Goal: Information Seeking & Learning: Learn about a topic

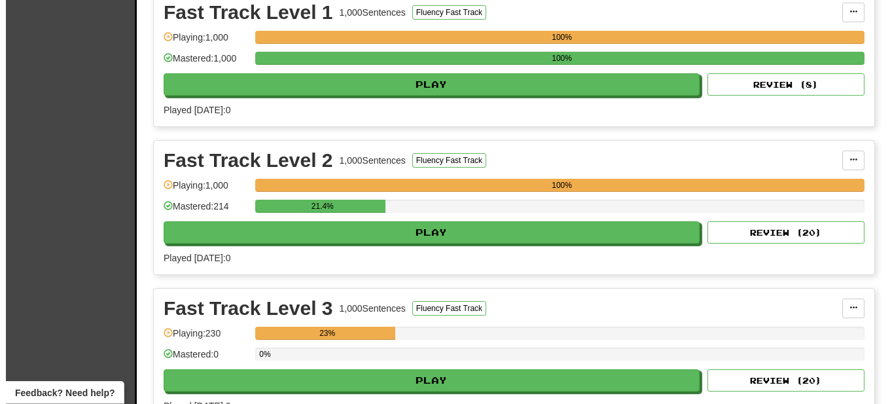
scroll to position [334, 0]
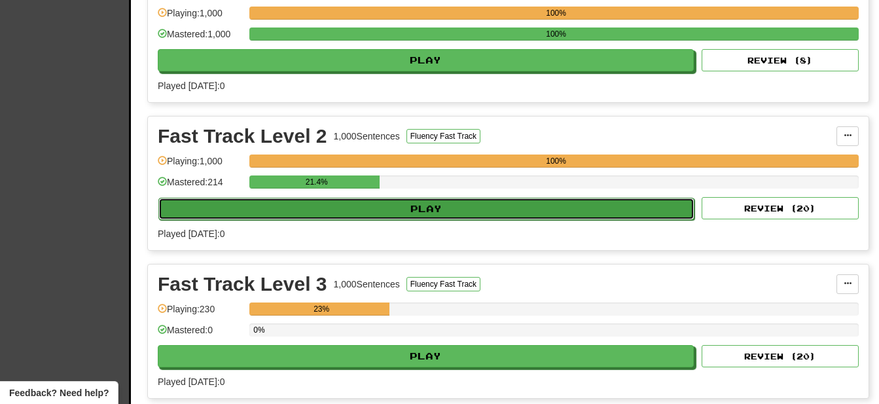
click at [451, 207] on button "Play" at bounding box center [426, 209] width 536 height 22
select select "**"
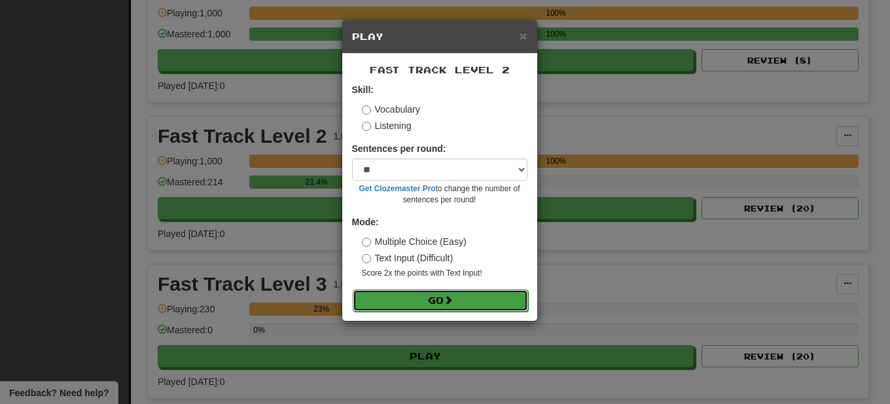
click at [451, 302] on span at bounding box center [448, 299] width 9 height 9
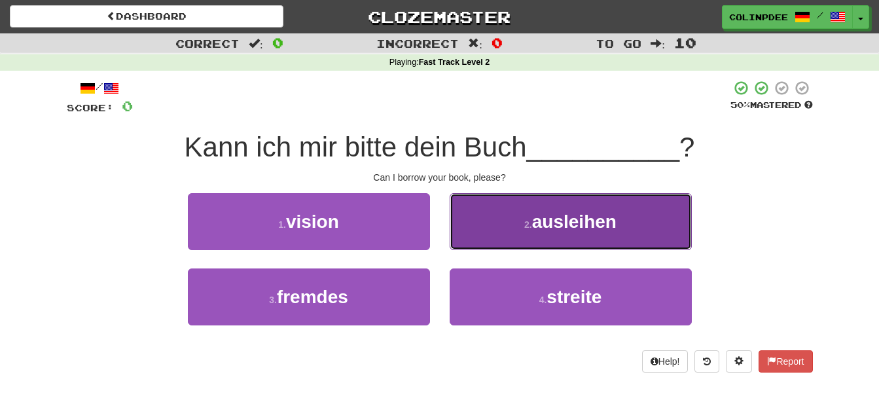
click at [573, 223] on span "ausleihen" at bounding box center [574, 221] width 84 height 20
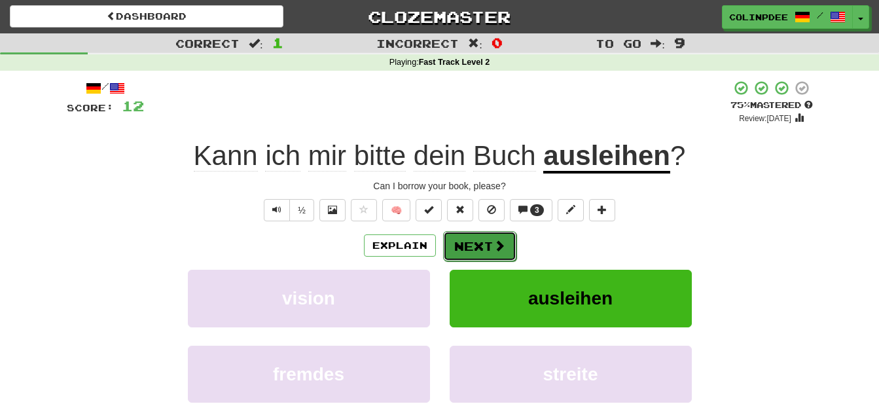
click at [477, 245] on button "Next" at bounding box center [479, 246] width 73 height 30
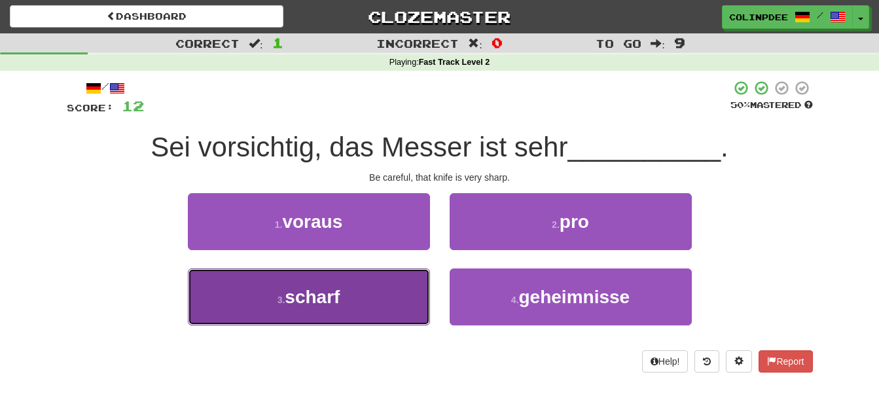
click at [326, 300] on span "scharf" at bounding box center [312, 297] width 55 height 20
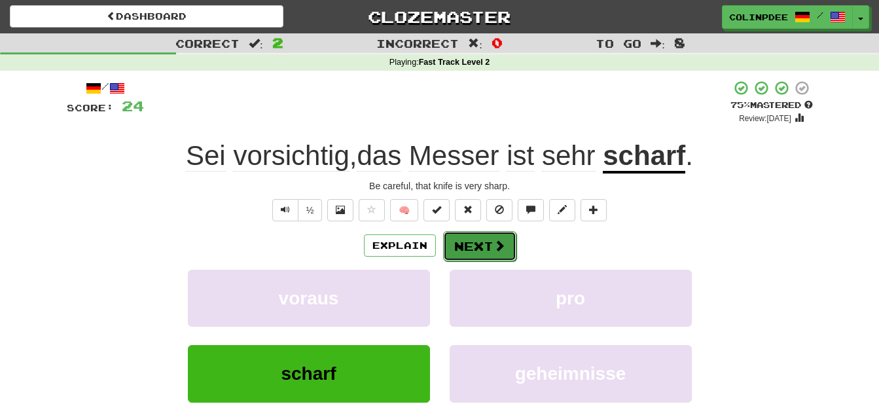
click at [485, 248] on button "Next" at bounding box center [479, 246] width 73 height 30
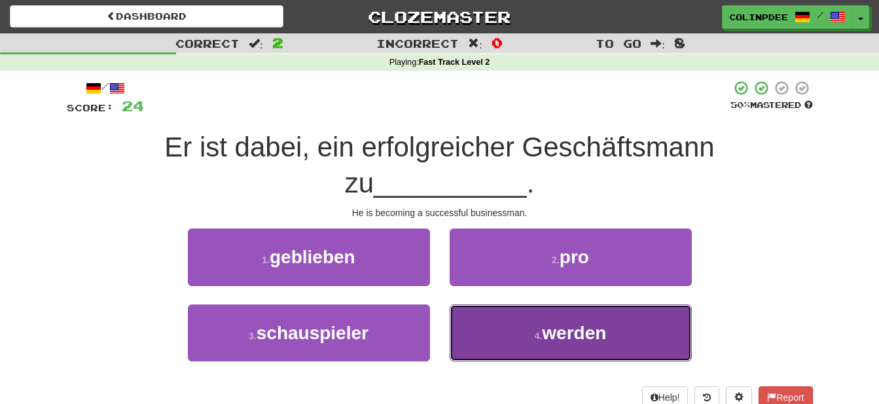
click at [574, 335] on span "werden" at bounding box center [574, 333] width 64 height 20
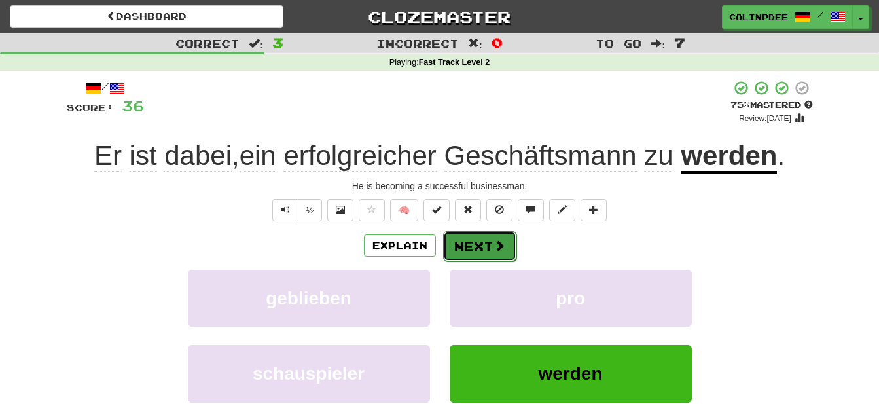
click at [489, 249] on button "Next" at bounding box center [479, 246] width 73 height 30
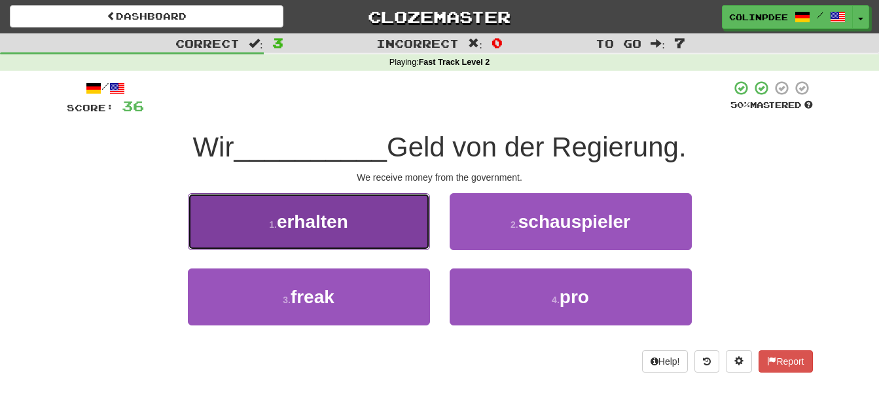
click at [302, 224] on span "erhalten" at bounding box center [312, 221] width 71 height 20
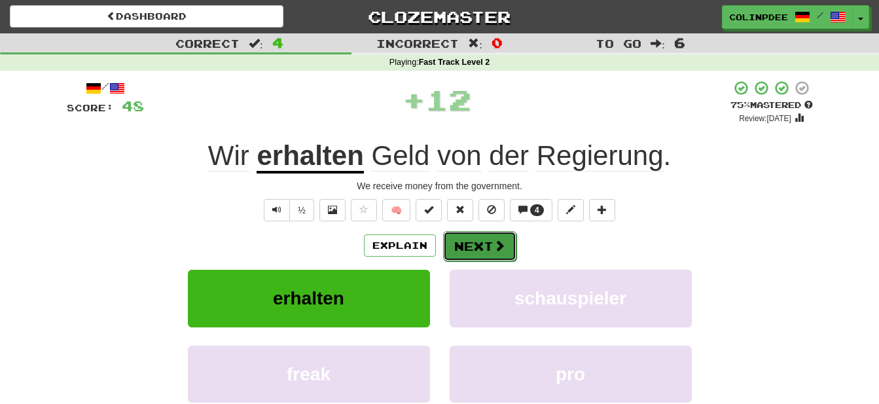
click at [488, 243] on button "Next" at bounding box center [479, 246] width 73 height 30
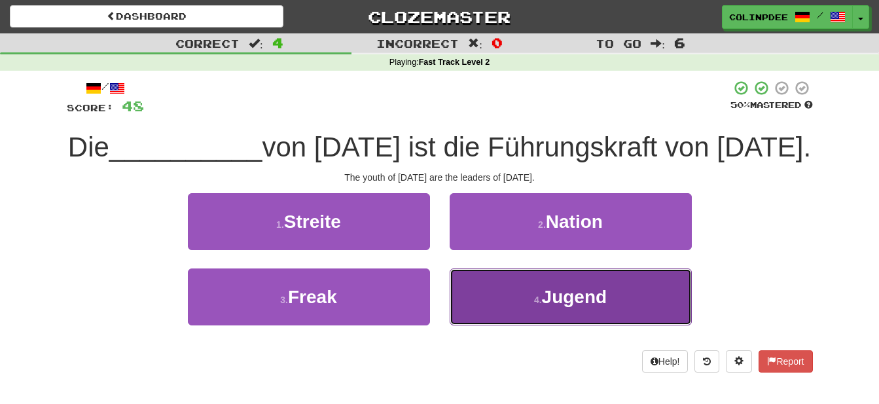
click at [578, 307] on span "Jugend" at bounding box center [574, 297] width 65 height 20
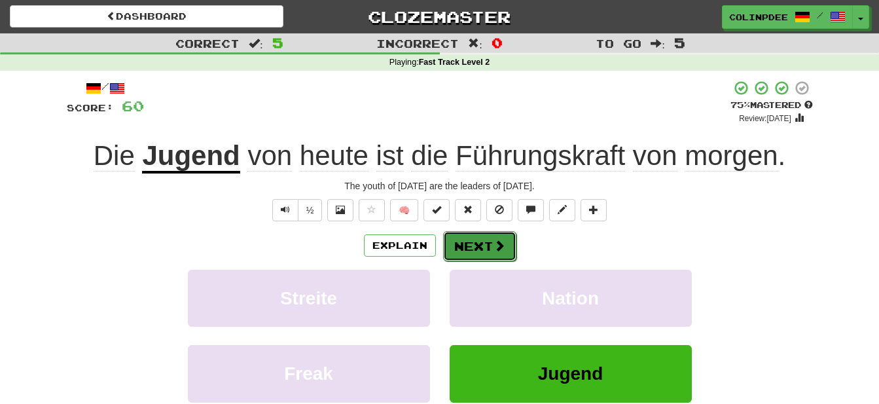
click at [487, 251] on button "Next" at bounding box center [479, 246] width 73 height 30
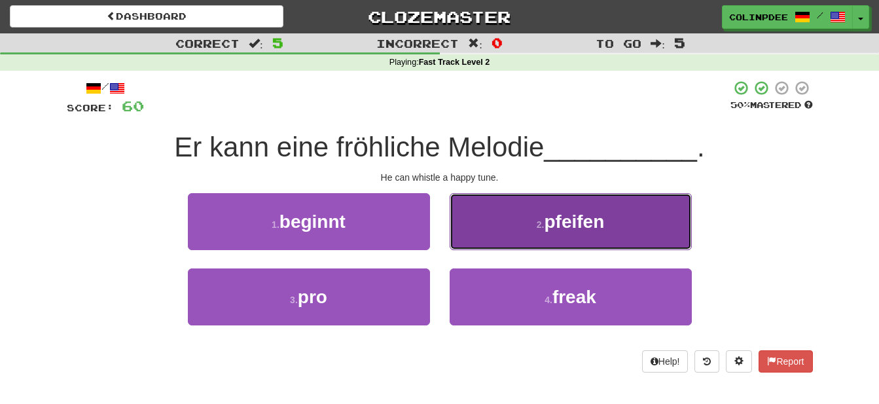
click at [579, 223] on span "pfeifen" at bounding box center [574, 221] width 60 height 20
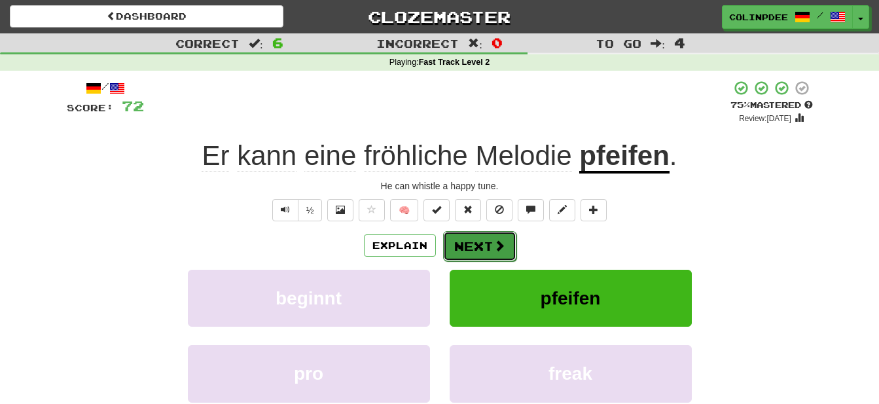
click at [486, 247] on button "Next" at bounding box center [479, 246] width 73 height 30
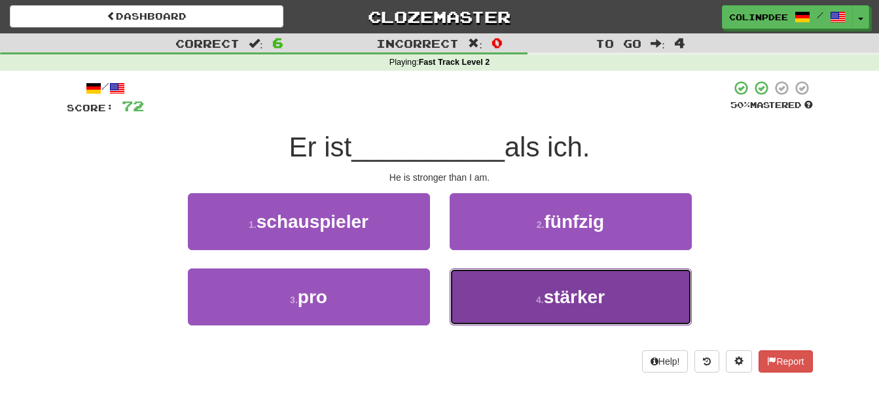
click at [582, 300] on span "stärker" at bounding box center [574, 297] width 61 height 20
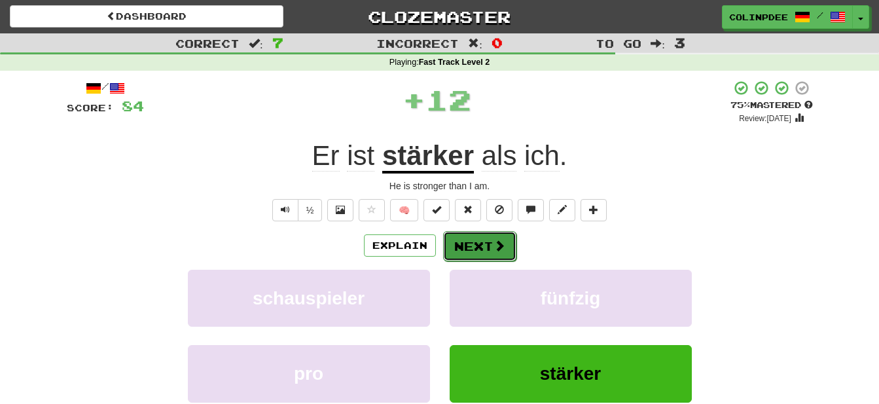
click at [485, 251] on button "Next" at bounding box center [479, 246] width 73 height 30
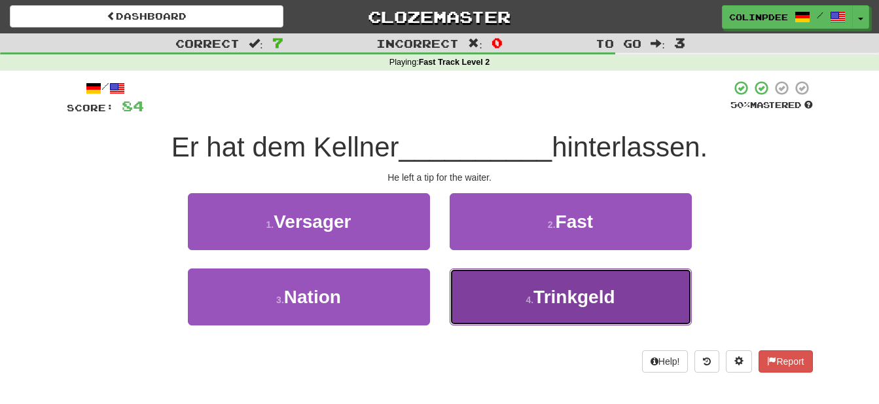
click at [584, 298] on span "Trinkgeld" at bounding box center [573, 297] width 81 height 20
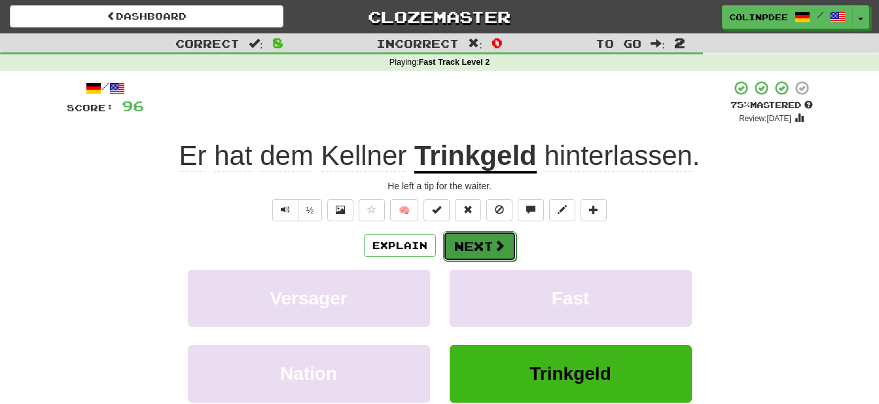
click at [491, 252] on button "Next" at bounding box center [479, 246] width 73 height 30
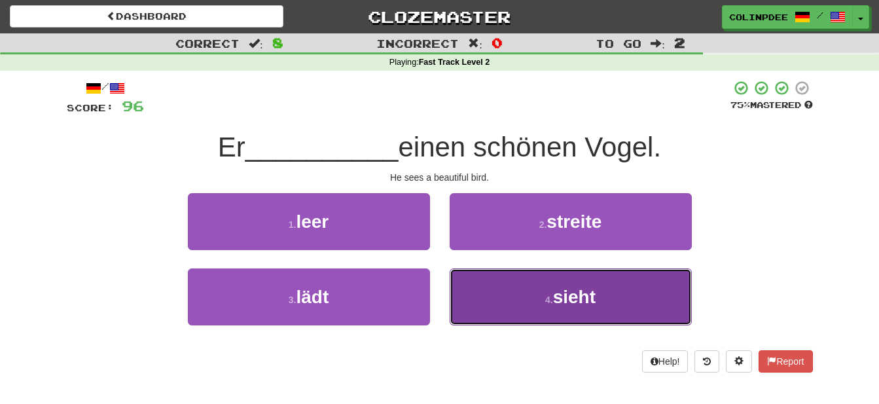
click at [582, 301] on span "sieht" at bounding box center [574, 297] width 43 height 20
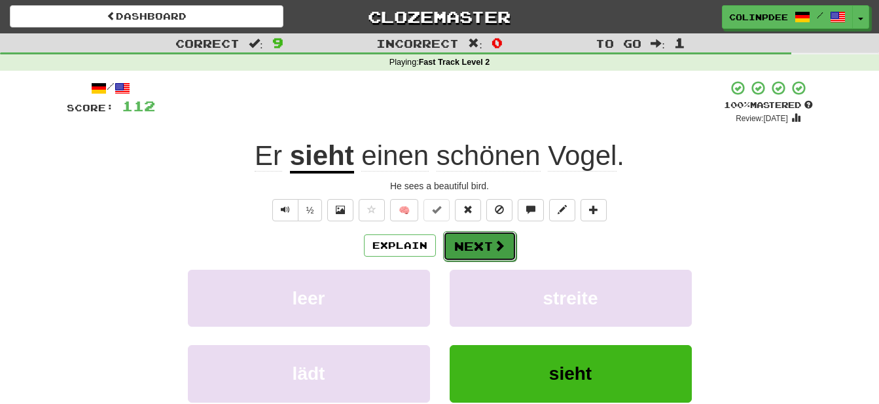
click at [484, 249] on button "Next" at bounding box center [479, 246] width 73 height 30
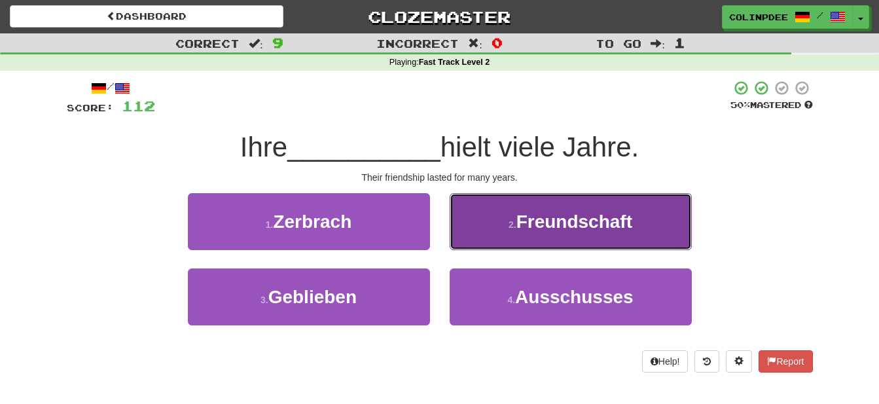
click at [569, 224] on span "Freundschaft" at bounding box center [574, 221] width 116 height 20
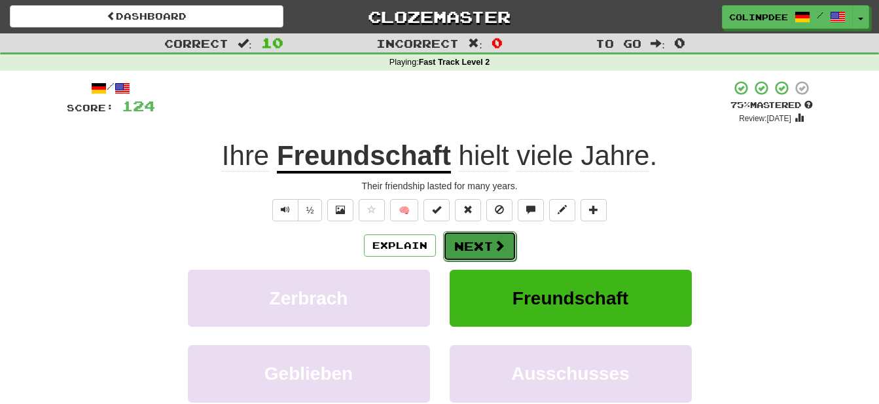
click at [486, 246] on button "Next" at bounding box center [479, 246] width 73 height 30
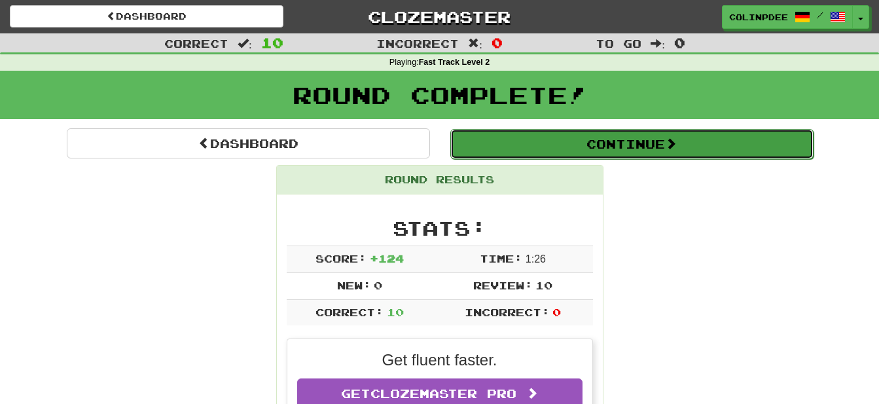
click at [616, 145] on button "Continue" at bounding box center [631, 144] width 363 height 30
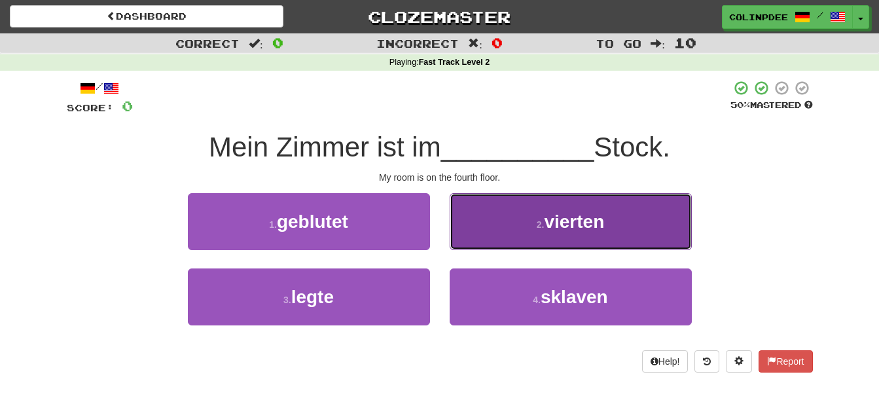
click at [574, 221] on span "vierten" at bounding box center [574, 221] width 60 height 20
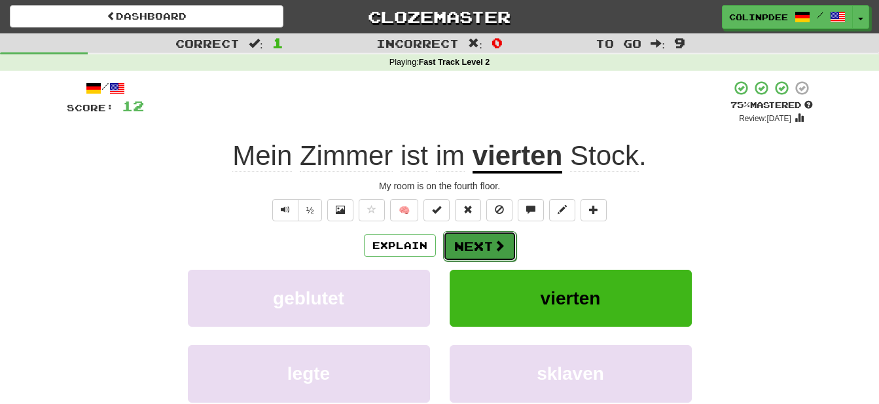
click at [483, 251] on button "Next" at bounding box center [479, 246] width 73 height 30
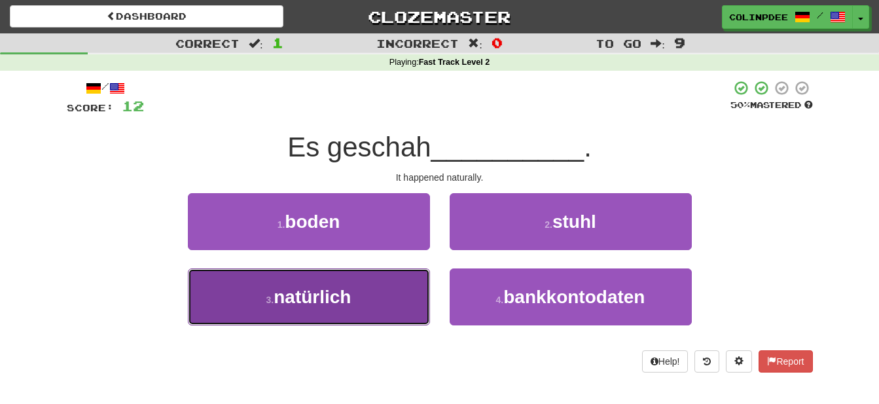
click at [317, 298] on span "natürlich" at bounding box center [311, 297] width 77 height 20
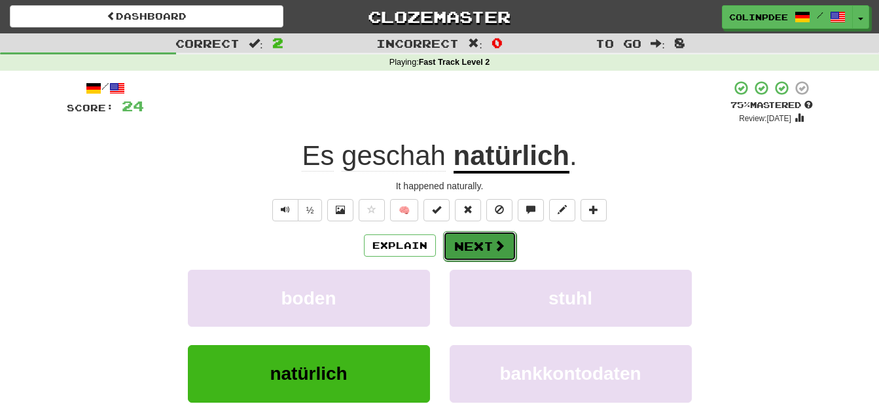
click at [485, 247] on button "Next" at bounding box center [479, 246] width 73 height 30
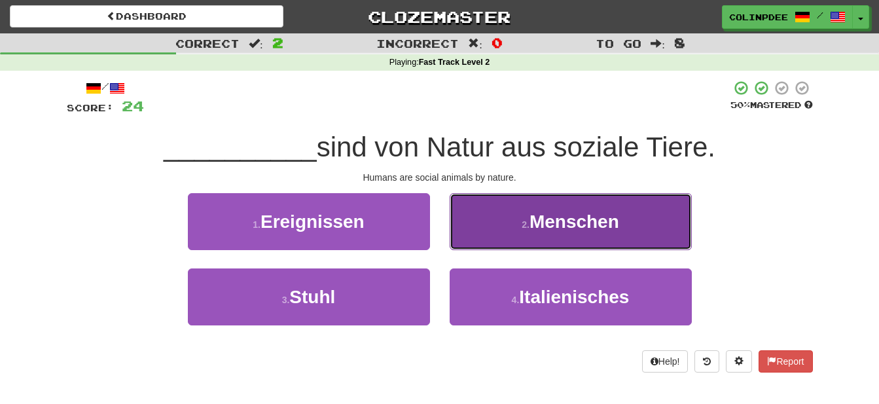
click at [569, 222] on span "Menschen" at bounding box center [574, 221] width 90 height 20
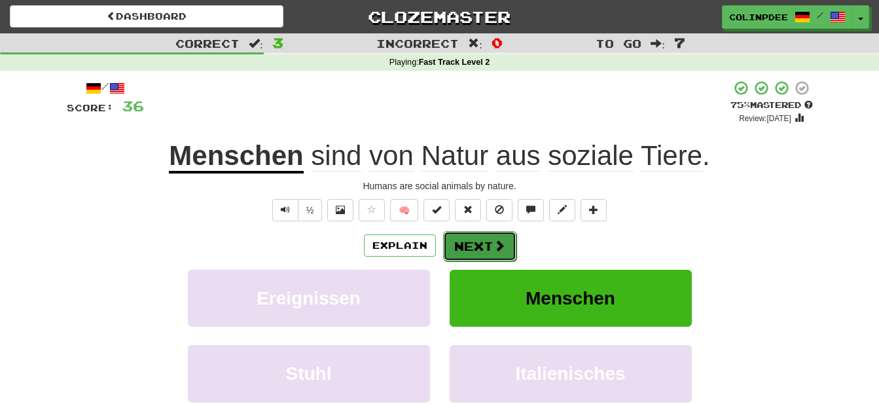
click at [483, 247] on button "Next" at bounding box center [479, 246] width 73 height 30
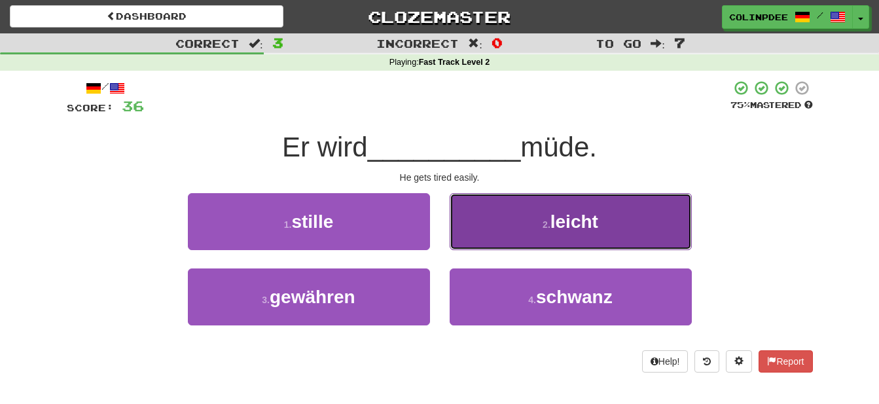
click at [580, 222] on span "leicht" at bounding box center [574, 221] width 48 height 20
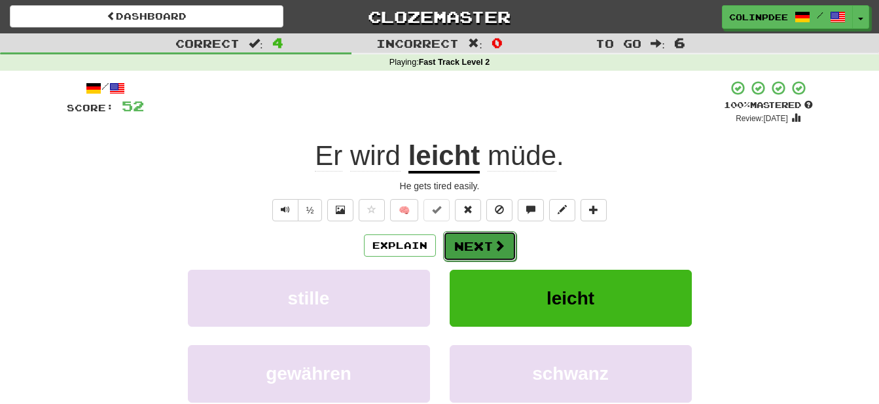
click at [485, 247] on button "Next" at bounding box center [479, 246] width 73 height 30
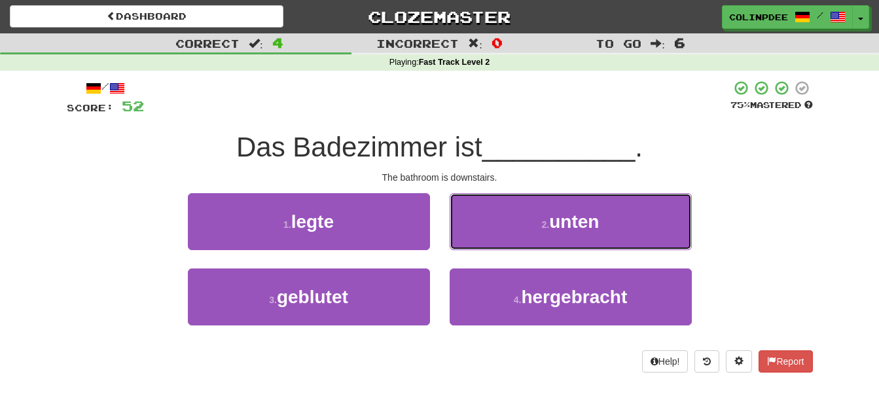
drag, startPoint x: 568, startPoint y: 222, endPoint x: 581, endPoint y: 229, distance: 14.9
click at [569, 222] on span "unten" at bounding box center [574, 221] width 50 height 20
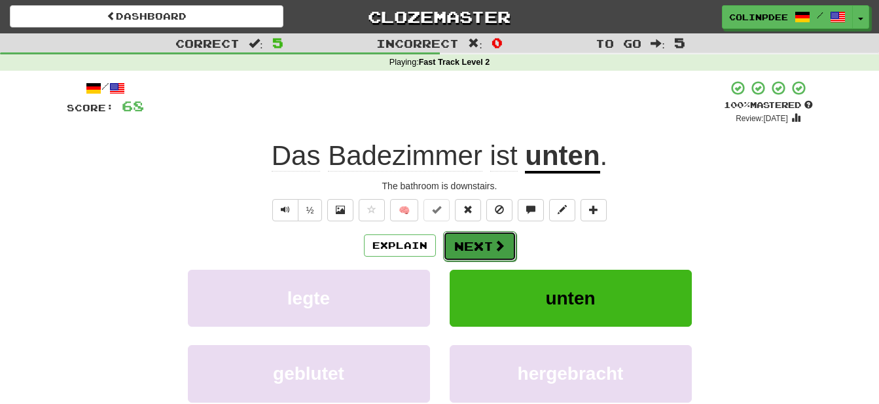
click at [488, 248] on button "Next" at bounding box center [479, 246] width 73 height 30
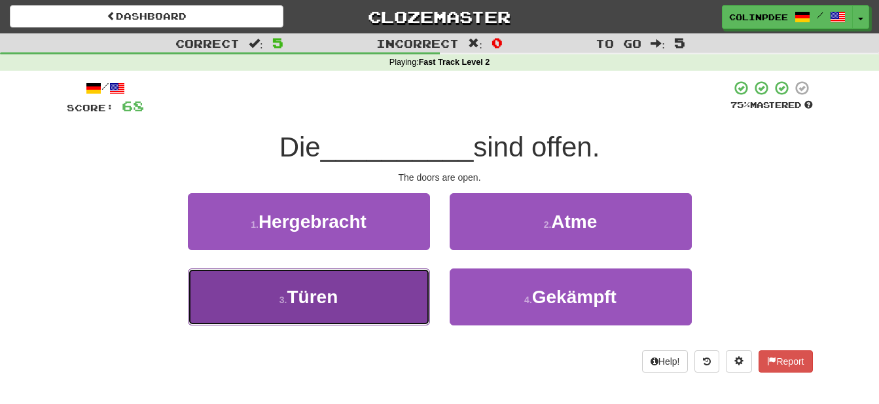
click at [322, 300] on span "Türen" at bounding box center [312, 297] width 51 height 20
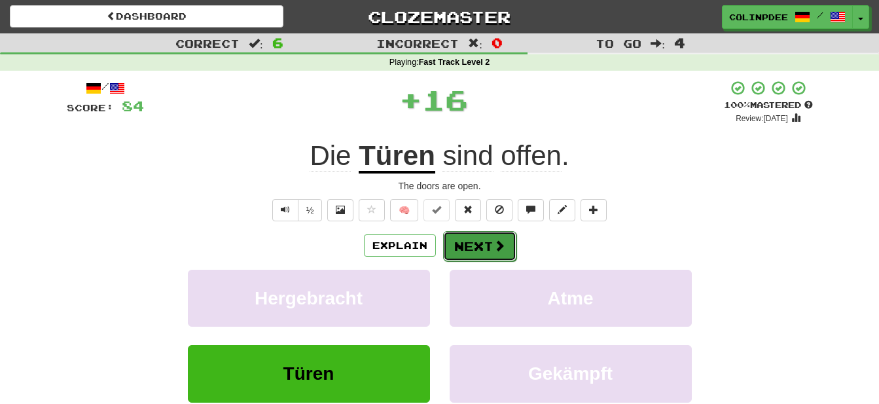
click at [480, 245] on button "Next" at bounding box center [479, 246] width 73 height 30
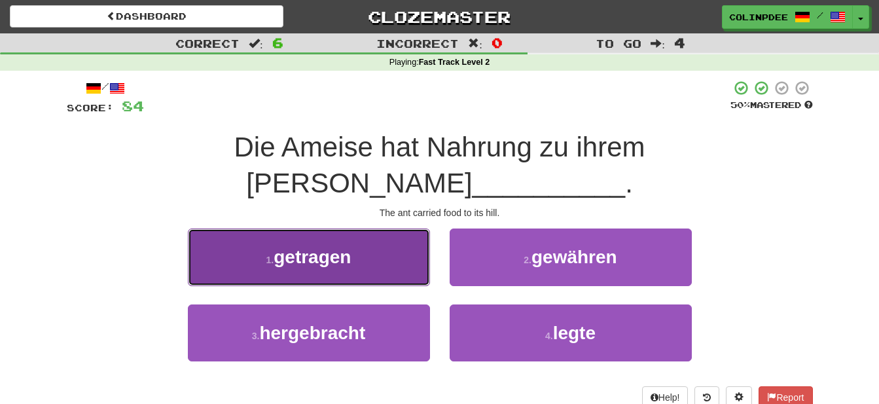
click at [326, 247] on span "getragen" at bounding box center [311, 257] width 77 height 20
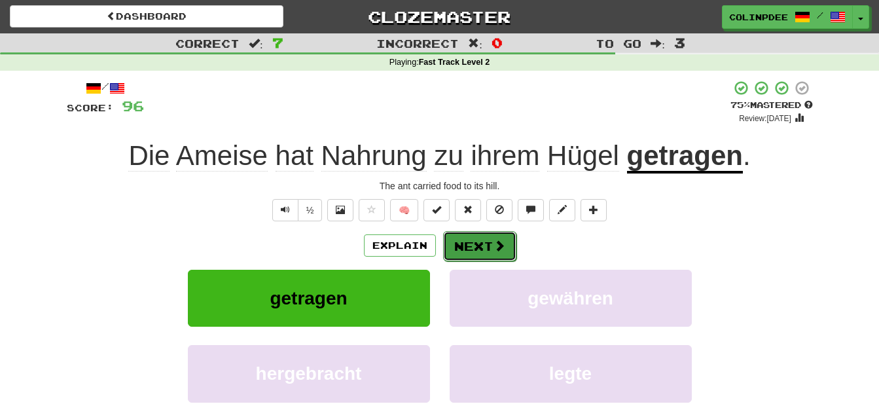
click at [487, 245] on button "Next" at bounding box center [479, 246] width 73 height 30
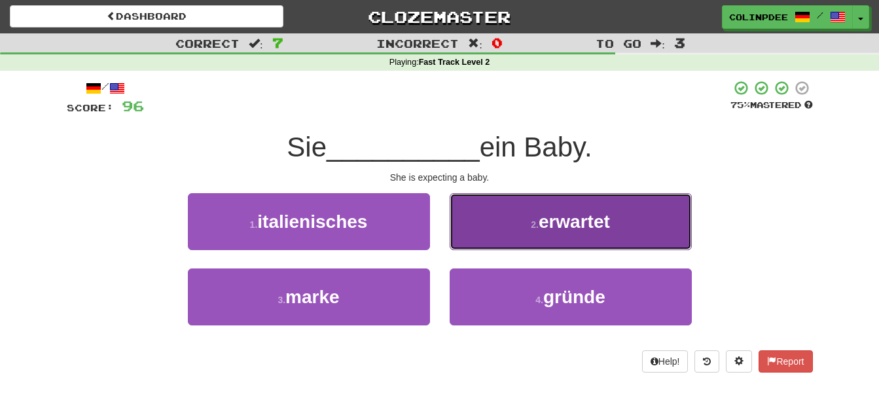
click at [580, 224] on span "erwartet" at bounding box center [573, 221] width 71 height 20
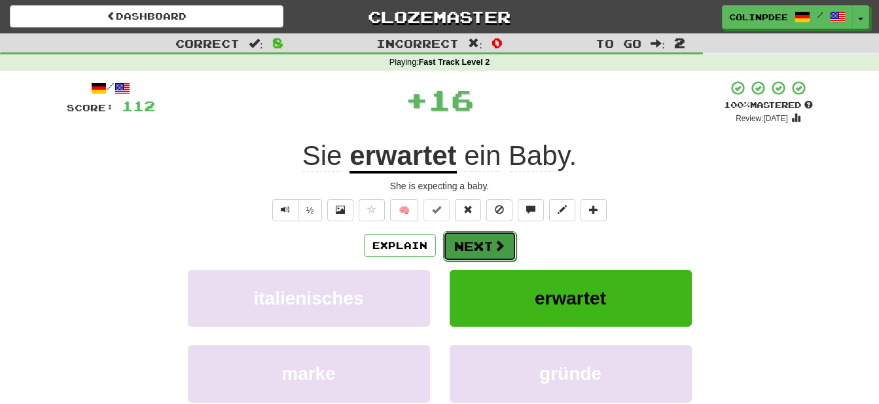
click at [487, 247] on button "Next" at bounding box center [479, 246] width 73 height 30
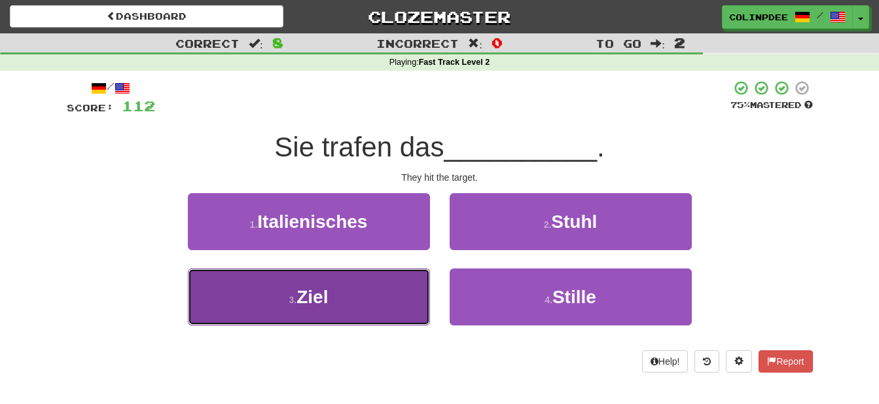
click at [315, 300] on span "Ziel" at bounding box center [311, 297] width 31 height 20
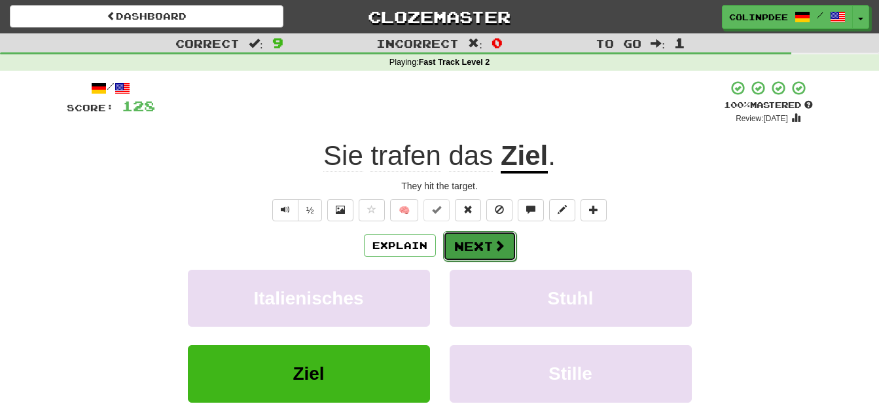
click at [486, 247] on button "Next" at bounding box center [479, 246] width 73 height 30
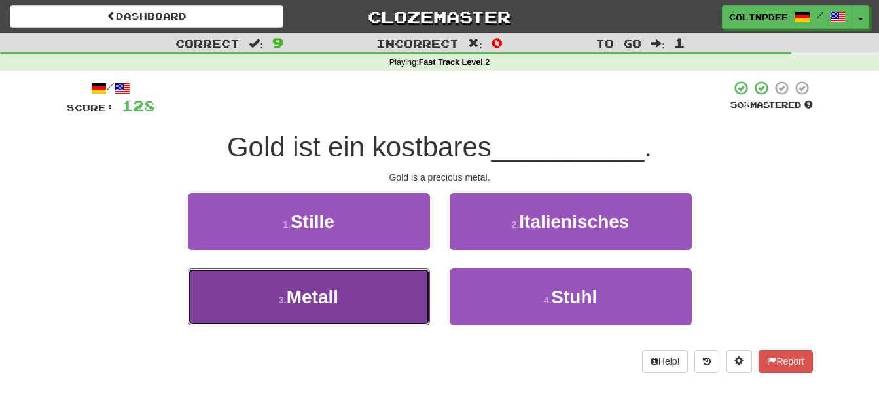
click at [305, 294] on span "Metall" at bounding box center [313, 297] width 52 height 20
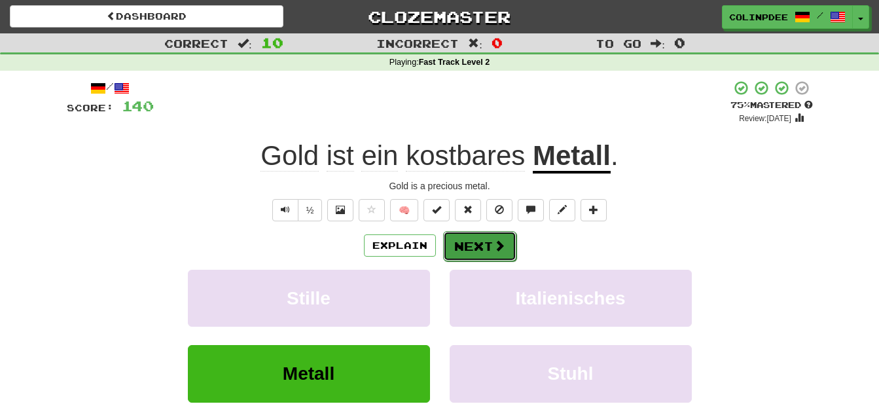
click at [480, 249] on button "Next" at bounding box center [479, 246] width 73 height 30
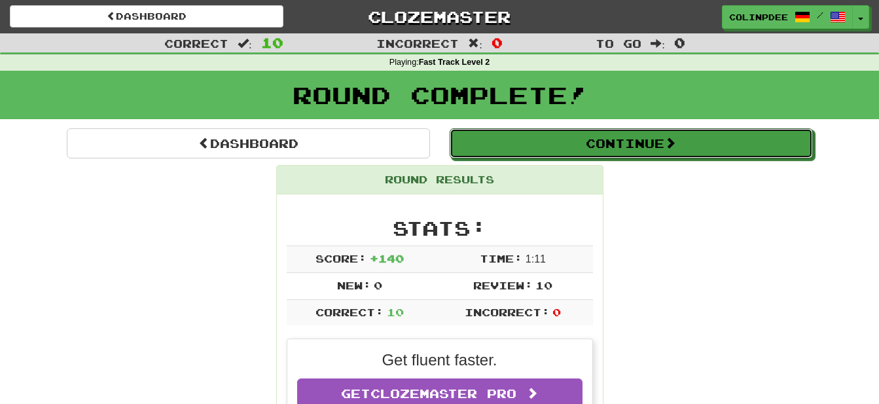
drag, startPoint x: 613, startPoint y: 142, endPoint x: 614, endPoint y: 149, distance: 6.7
click at [614, 143] on button "Continue" at bounding box center [630, 143] width 363 height 30
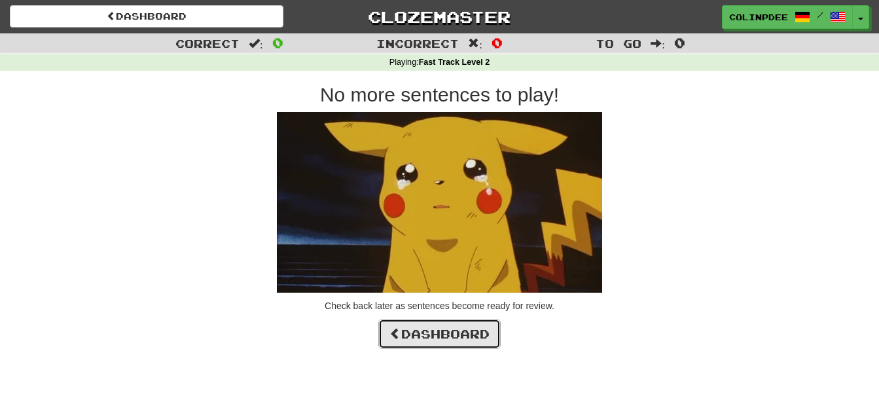
click at [432, 336] on link "Dashboard" at bounding box center [439, 334] width 122 height 30
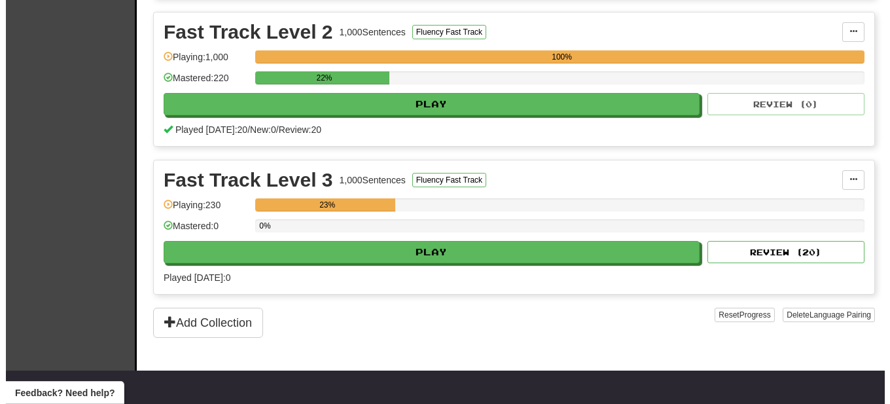
scroll to position [467, 0]
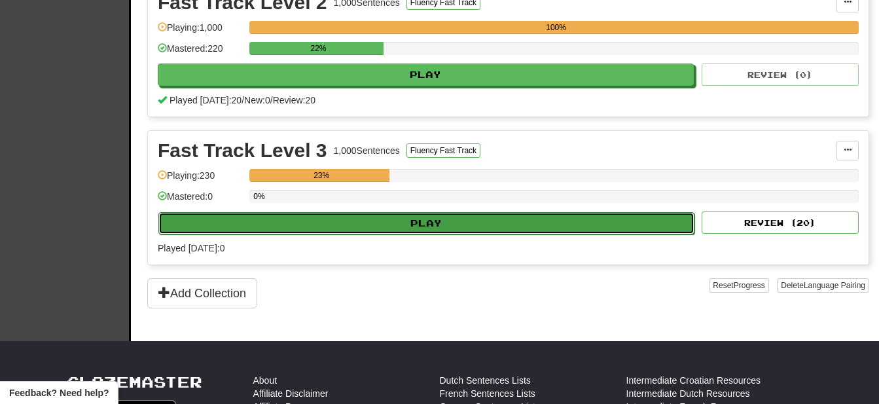
click at [425, 226] on button "Play" at bounding box center [426, 223] width 536 height 22
select select "**"
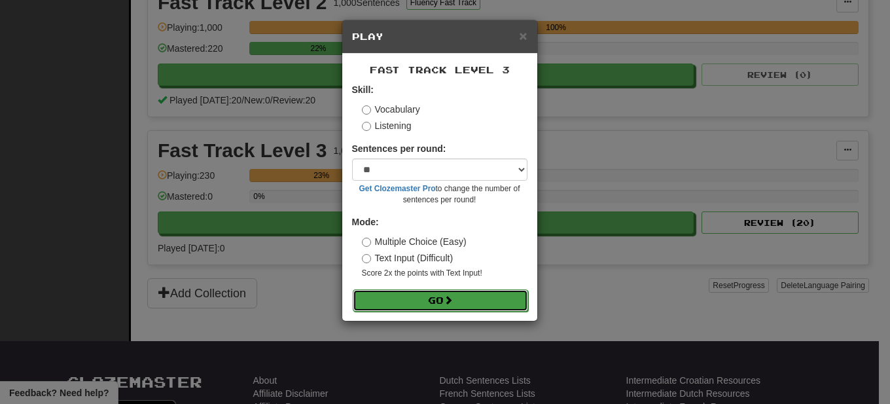
click at [440, 304] on button "Go" at bounding box center [440, 300] width 175 height 22
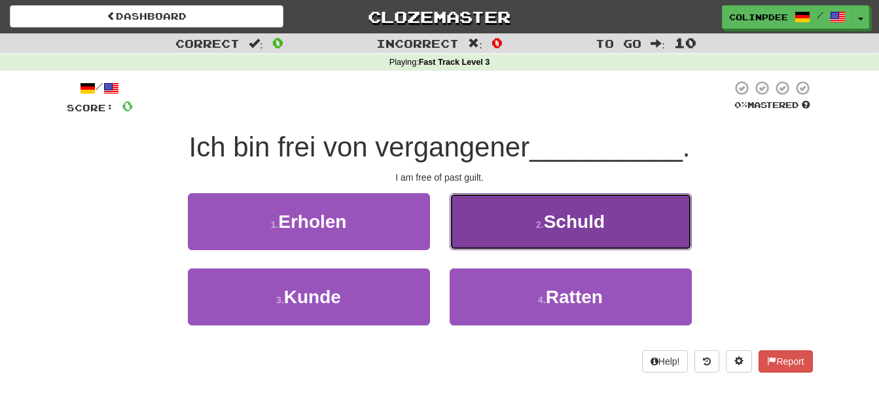
click at [581, 224] on span "Schuld" at bounding box center [574, 221] width 61 height 20
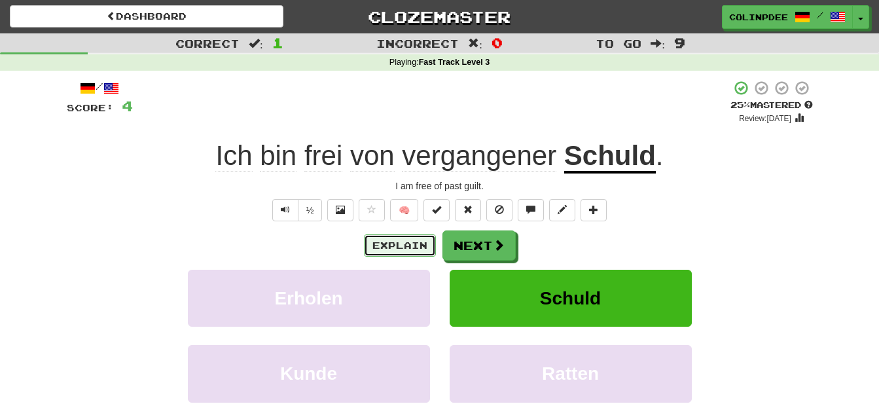
click at [396, 247] on button "Explain" at bounding box center [400, 245] width 72 height 22
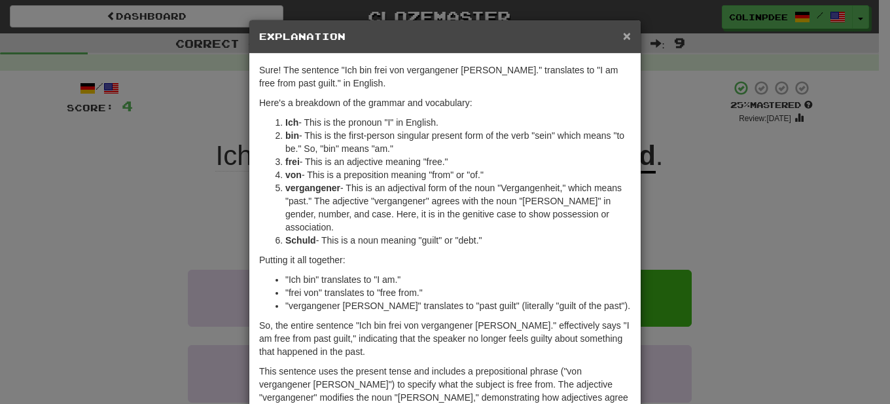
click at [623, 36] on span "×" at bounding box center [627, 35] width 8 height 15
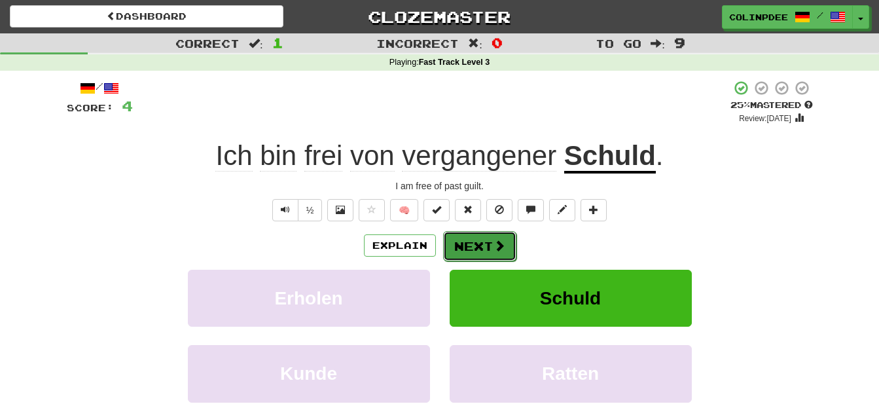
click at [480, 249] on button "Next" at bounding box center [479, 246] width 73 height 30
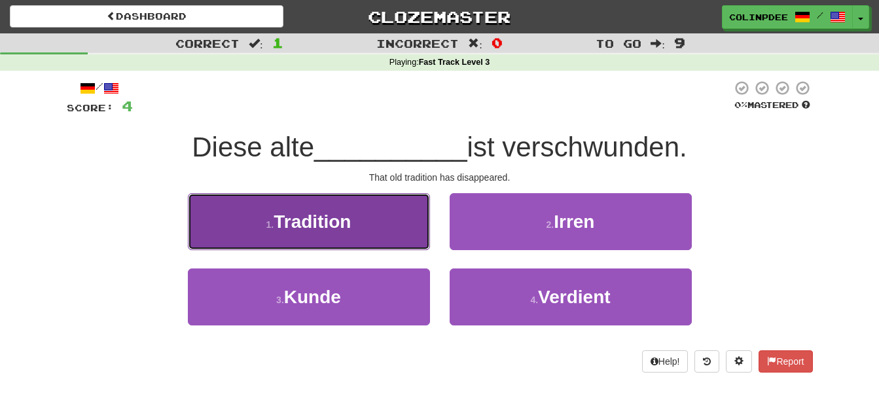
click at [316, 219] on span "Tradition" at bounding box center [311, 221] width 77 height 20
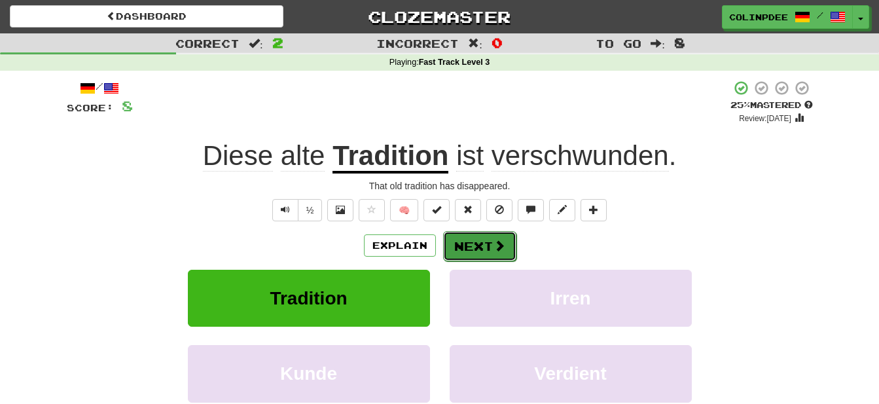
click at [480, 250] on button "Next" at bounding box center [479, 246] width 73 height 30
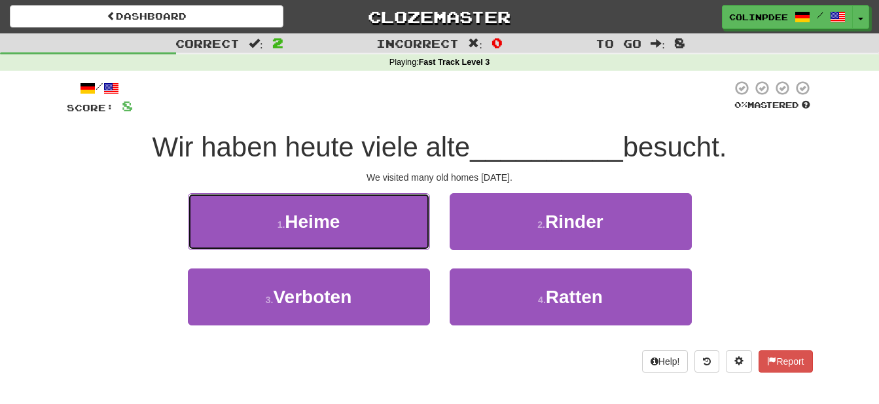
click at [321, 218] on span "Heime" at bounding box center [312, 221] width 55 height 20
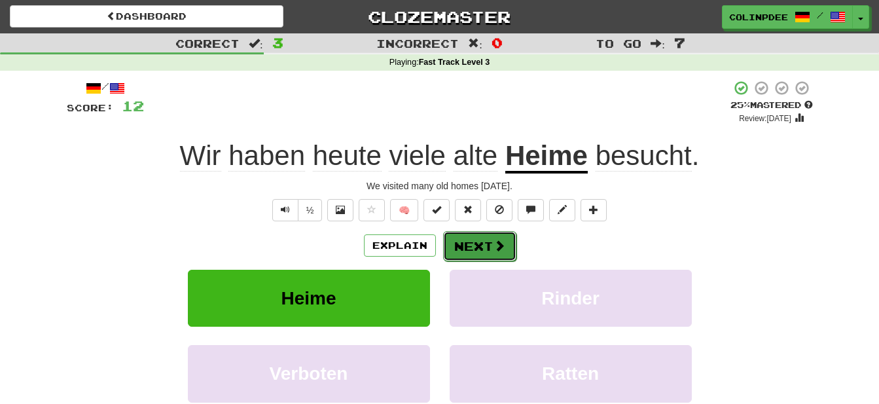
click at [474, 256] on button "Next" at bounding box center [479, 246] width 73 height 30
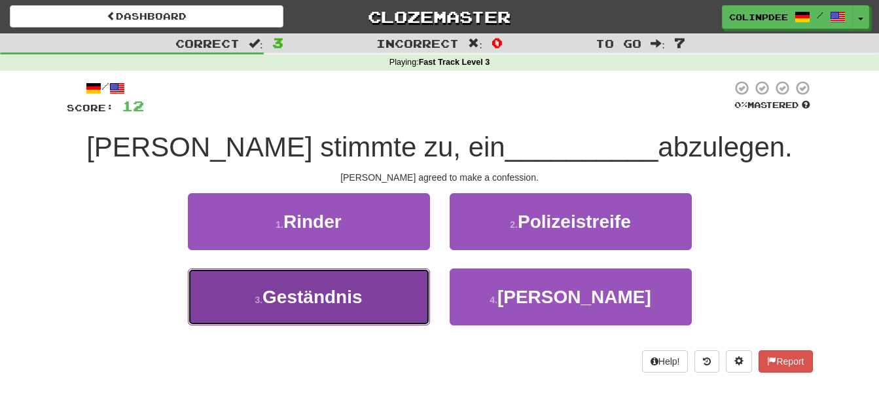
click at [313, 295] on span "Geständnis" at bounding box center [311, 297] width 99 height 20
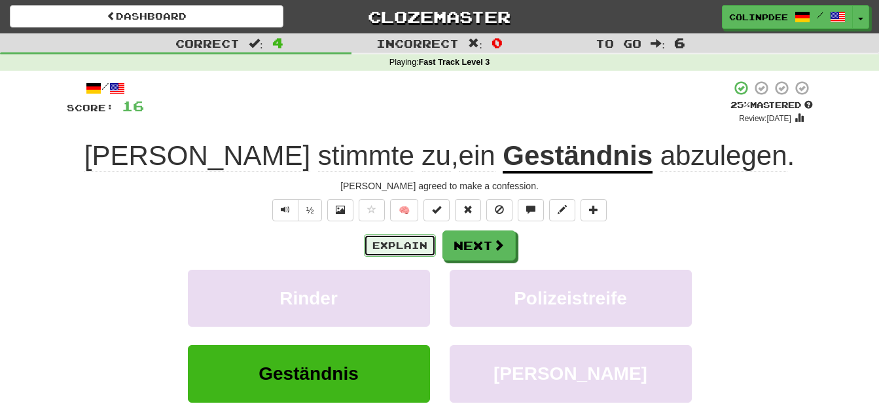
click at [410, 247] on button "Explain" at bounding box center [400, 245] width 72 height 22
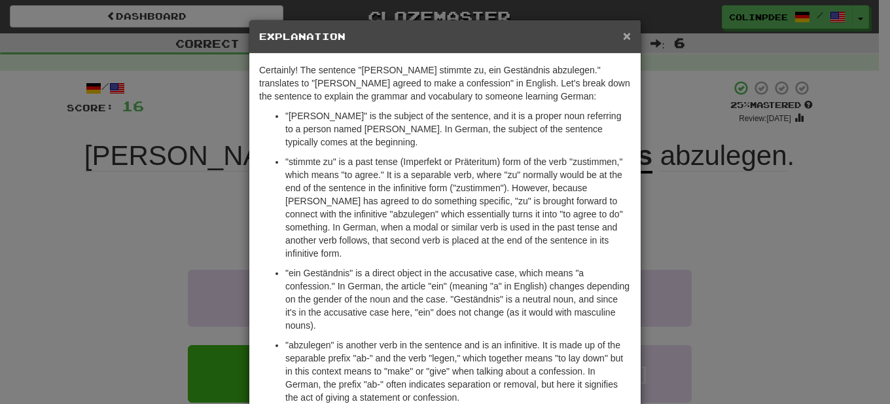
click at [623, 35] on span "×" at bounding box center [627, 35] width 8 height 15
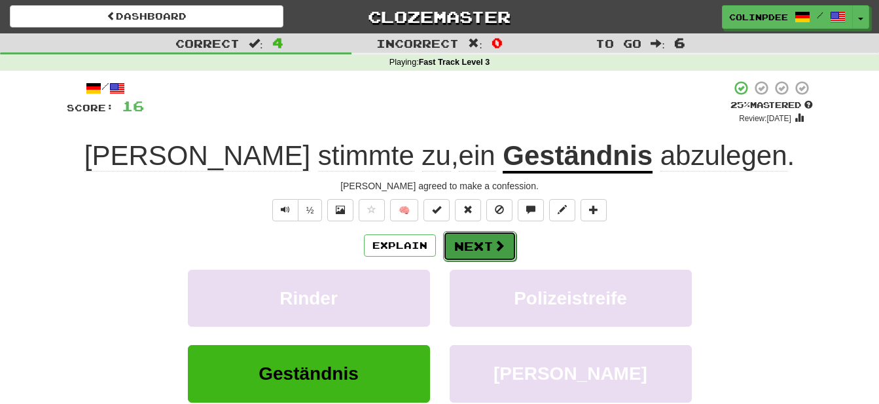
click at [480, 247] on button "Next" at bounding box center [479, 246] width 73 height 30
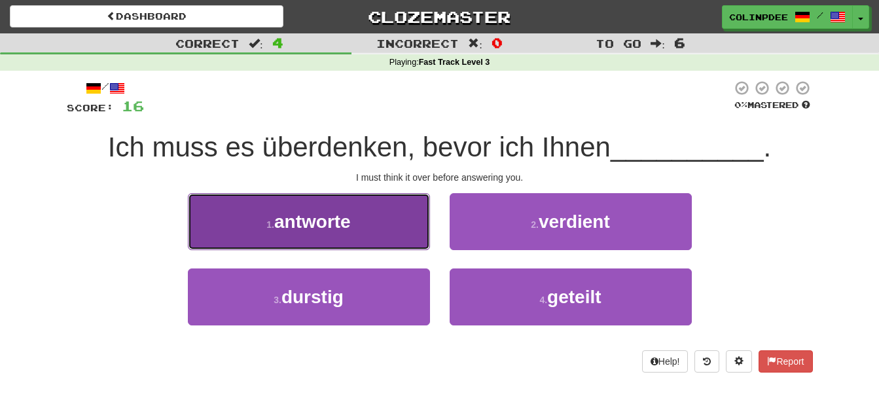
drag, startPoint x: 314, startPoint y: 220, endPoint x: 354, endPoint y: 236, distance: 42.7
click at [316, 220] on span "antworte" at bounding box center [312, 221] width 77 height 20
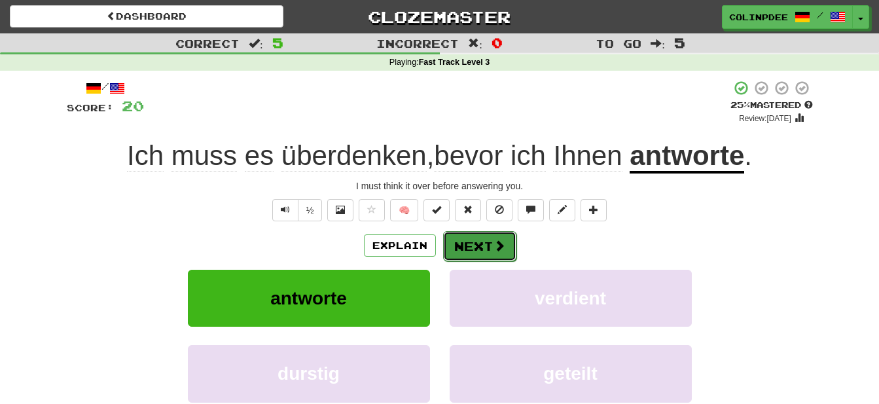
click at [478, 245] on button "Next" at bounding box center [479, 246] width 73 height 30
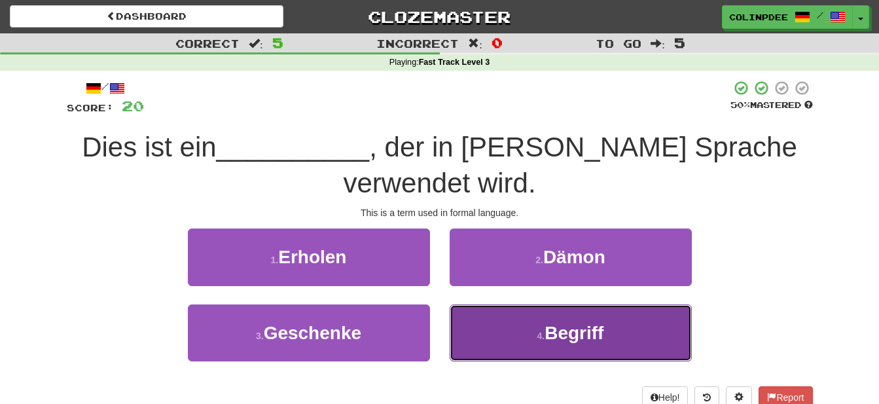
click at [578, 332] on span "Begriff" at bounding box center [573, 333] width 59 height 20
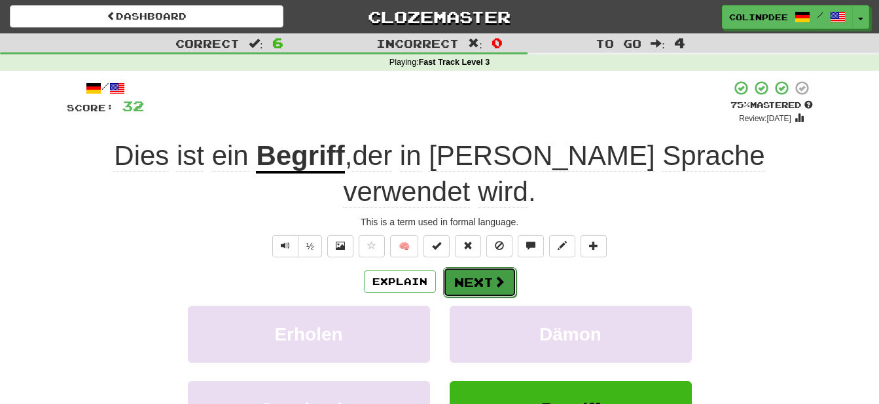
click at [475, 267] on button "Next" at bounding box center [479, 282] width 73 height 30
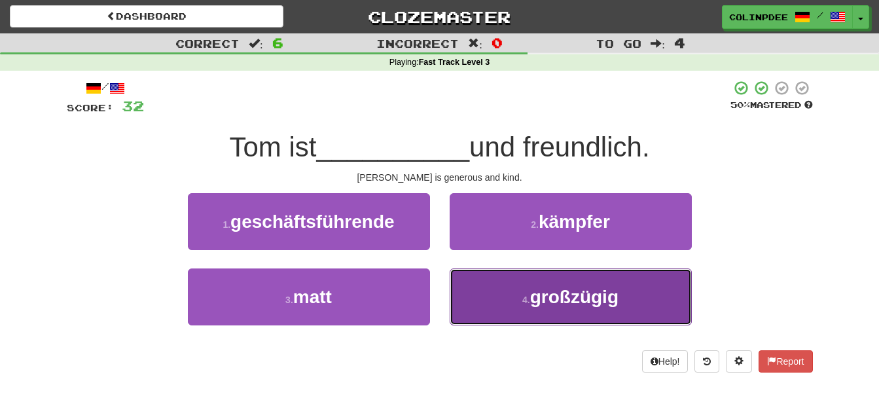
click at [579, 300] on span "großzügig" at bounding box center [574, 297] width 88 height 20
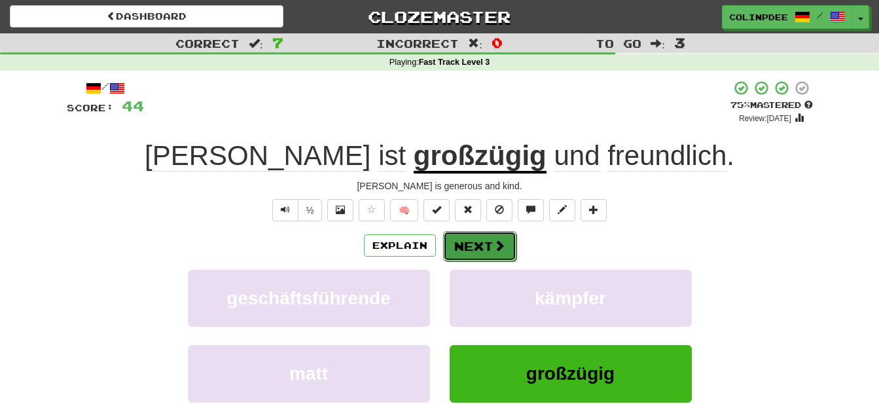
click at [480, 245] on button "Next" at bounding box center [479, 246] width 73 height 30
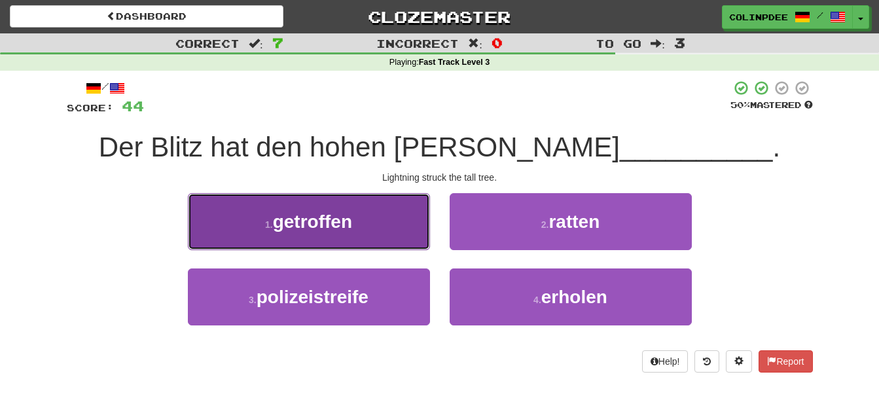
click at [312, 220] on span "getroffen" at bounding box center [312, 221] width 79 height 20
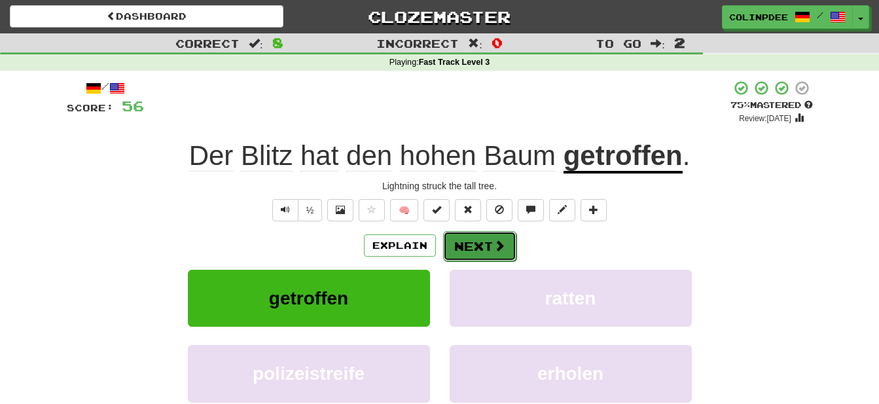
click at [485, 244] on button "Next" at bounding box center [479, 246] width 73 height 30
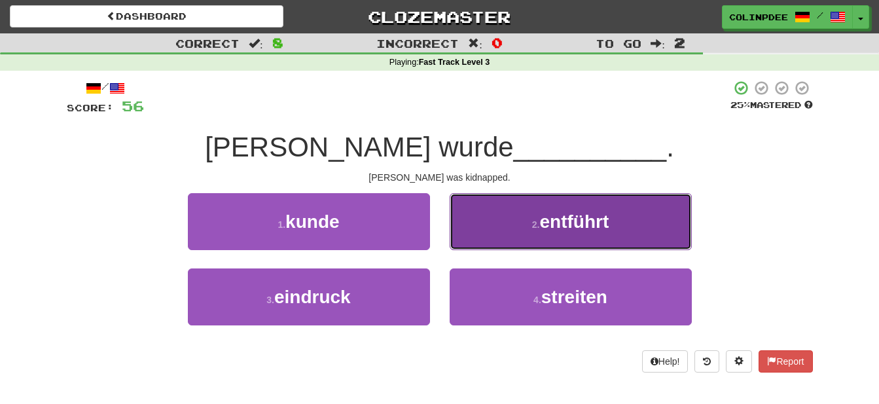
click at [575, 221] on span "entführt" at bounding box center [573, 221] width 69 height 20
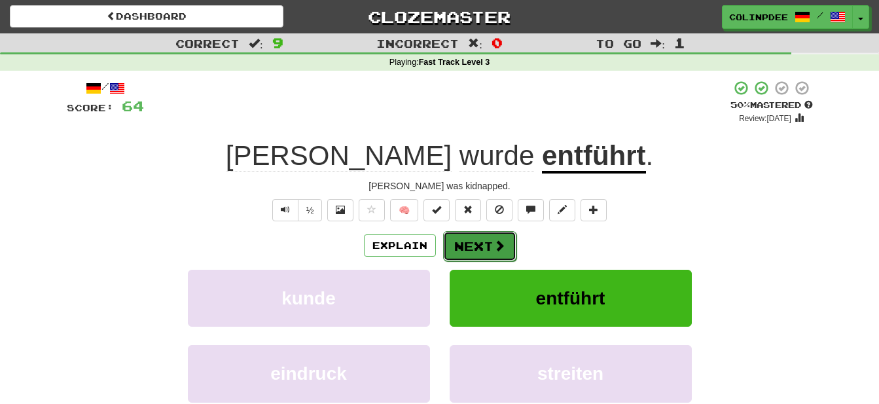
click at [486, 245] on button "Next" at bounding box center [479, 246] width 73 height 30
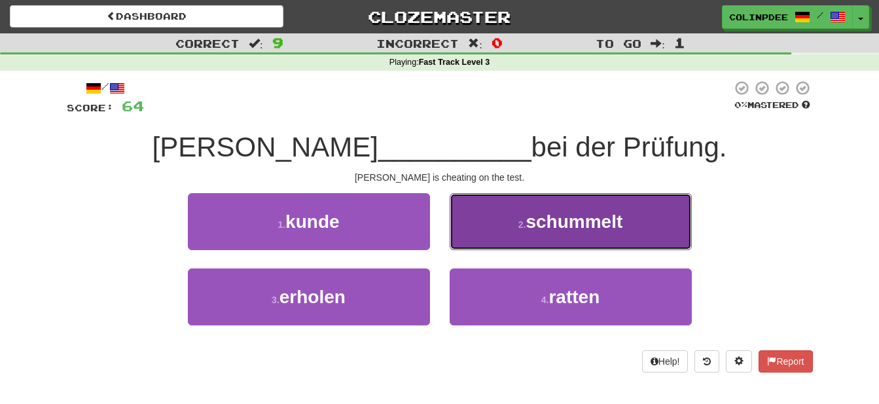
click at [574, 219] on span "schummelt" at bounding box center [573, 221] width 97 height 20
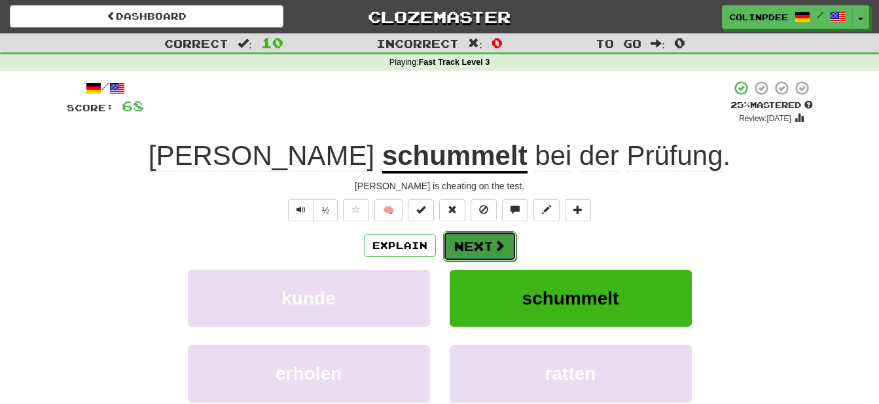
click at [483, 246] on button "Next" at bounding box center [479, 246] width 73 height 30
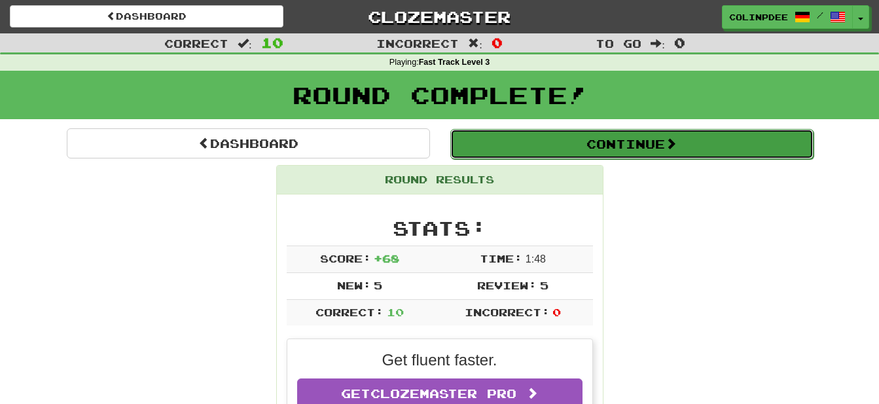
click at [614, 147] on button "Continue" at bounding box center [631, 144] width 363 height 30
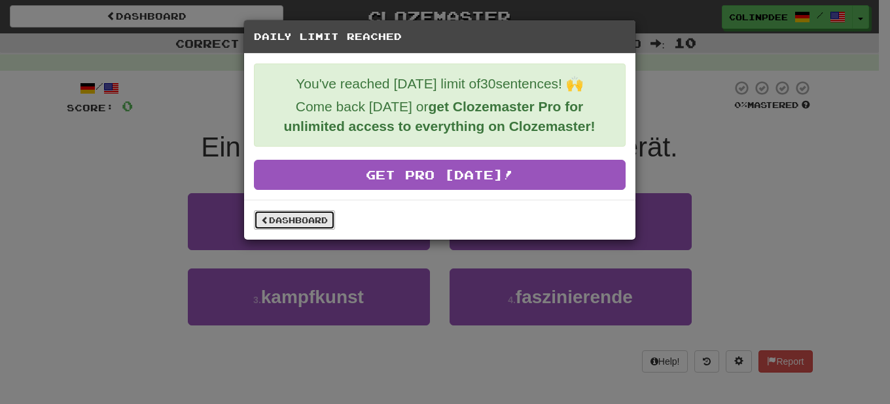
click at [287, 223] on link "Dashboard" at bounding box center [294, 220] width 81 height 20
